Goal: Information Seeking & Learning: Learn about a topic

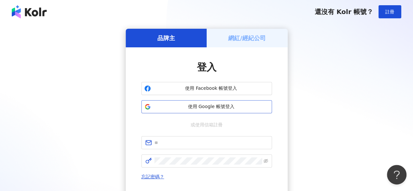
click at [214, 108] on span "使用 Google 帳號登入" at bounding box center [212, 107] width 116 height 7
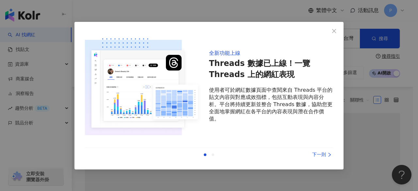
click at [334, 34] on button "Close" at bounding box center [334, 31] width 13 height 13
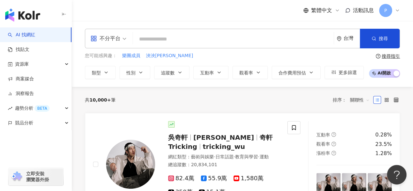
click at [203, 40] on input "search" at bounding box center [234, 39] width 196 height 12
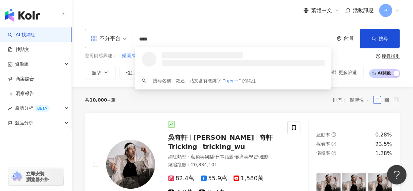
type input "***"
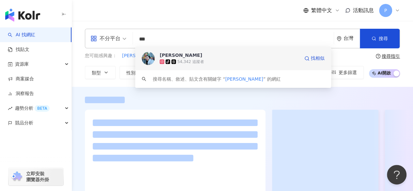
click at [187, 65] on div "Uj李李🤓 tiktok-icon 54,342 追蹤者 找相似" at bounding box center [233, 59] width 196 height 24
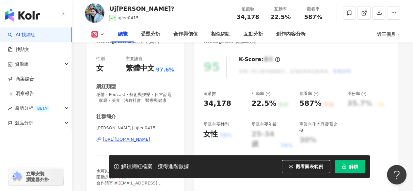
scroll to position [65, 0]
